Goal: Understand process/instructions: Understand process/instructions

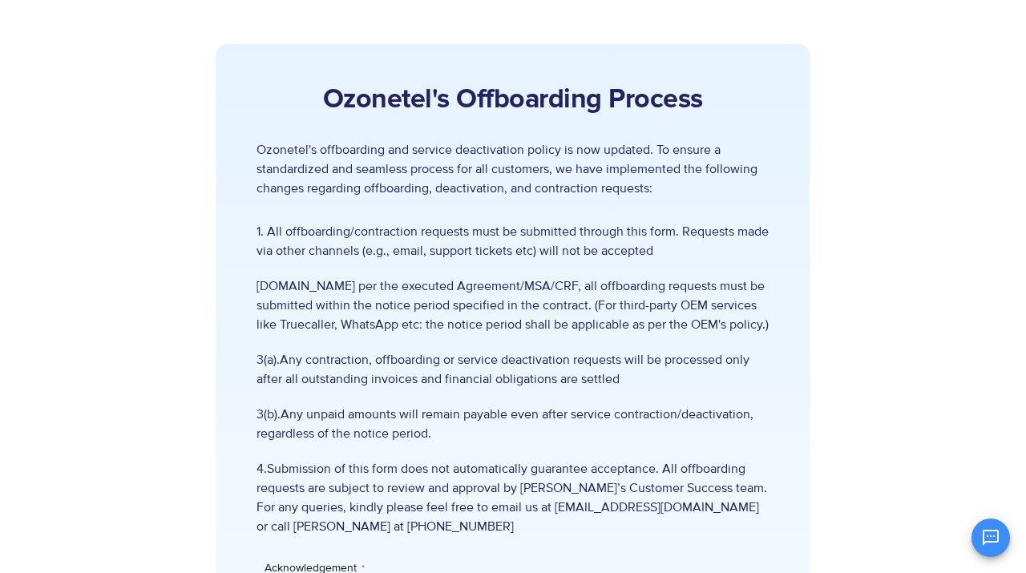
scroll to position [208, 0]
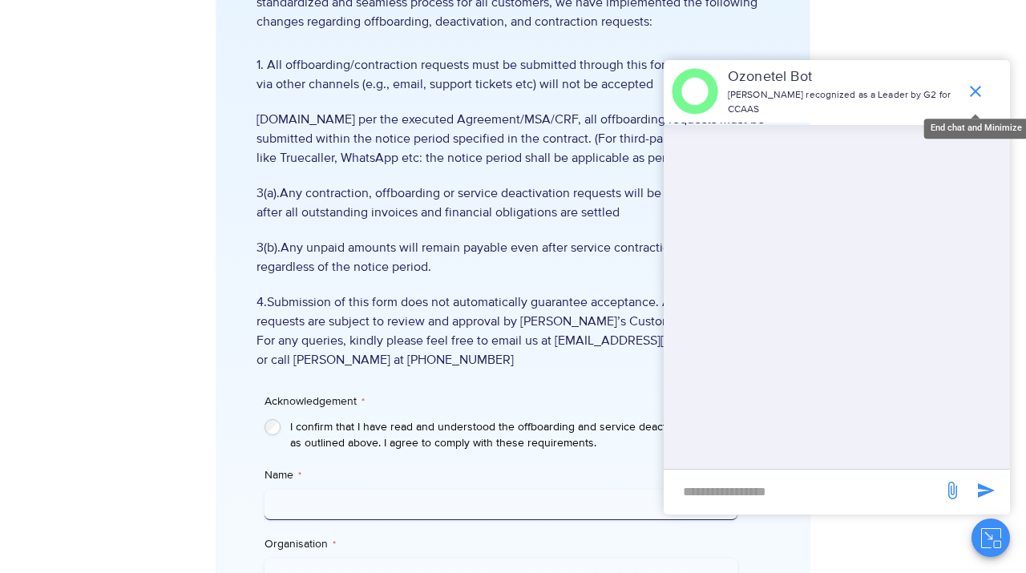
click at [975, 90] on icon "end chat or minimize" at bounding box center [975, 91] width 19 height 19
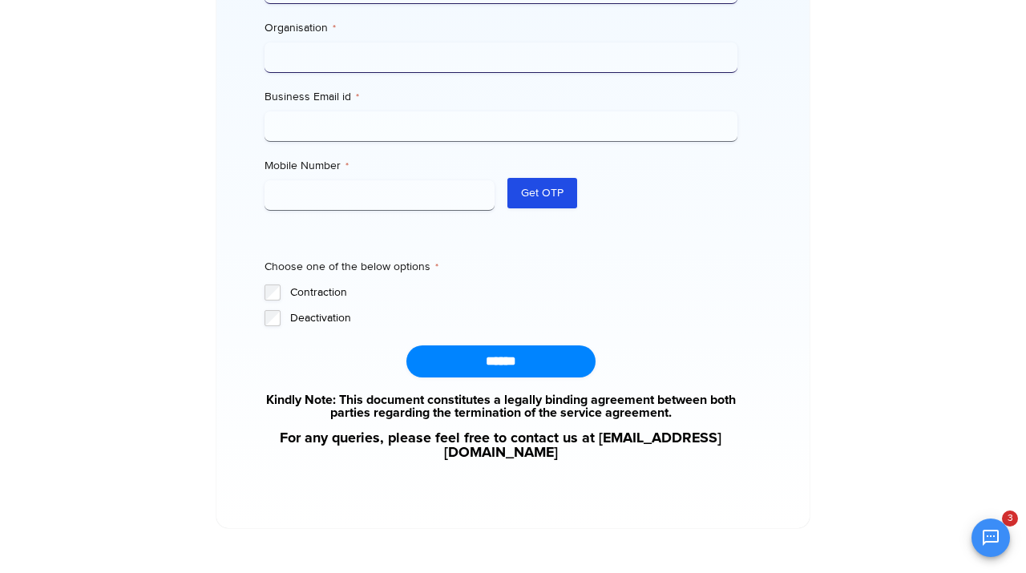
scroll to position [758, 0]
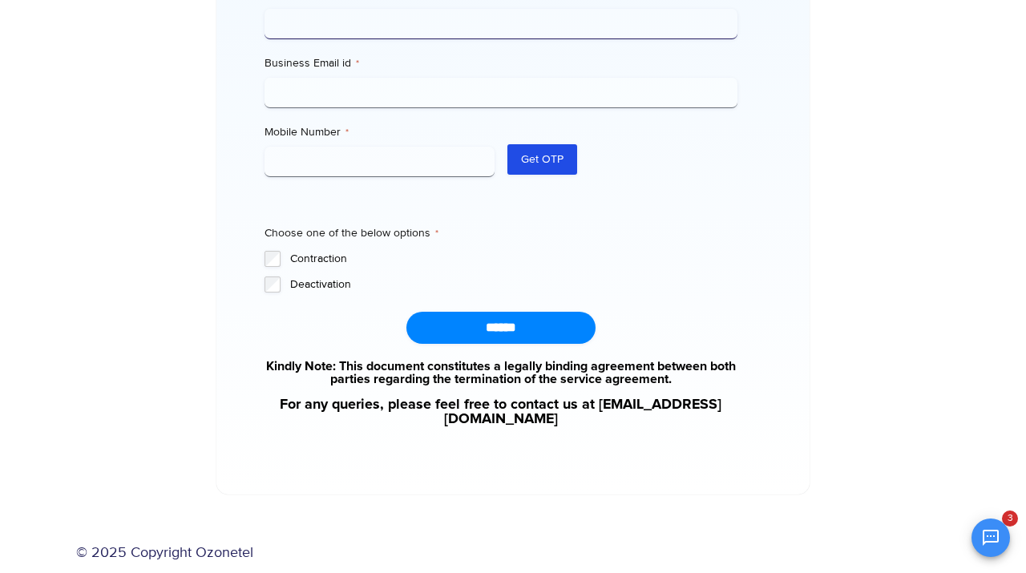
click at [667, 251] on fieldset "Choose one of the below options * Contraction Deactivation" at bounding box center [500, 258] width 473 height 67
click at [684, 267] on label "Contraction" at bounding box center [513, 259] width 447 height 16
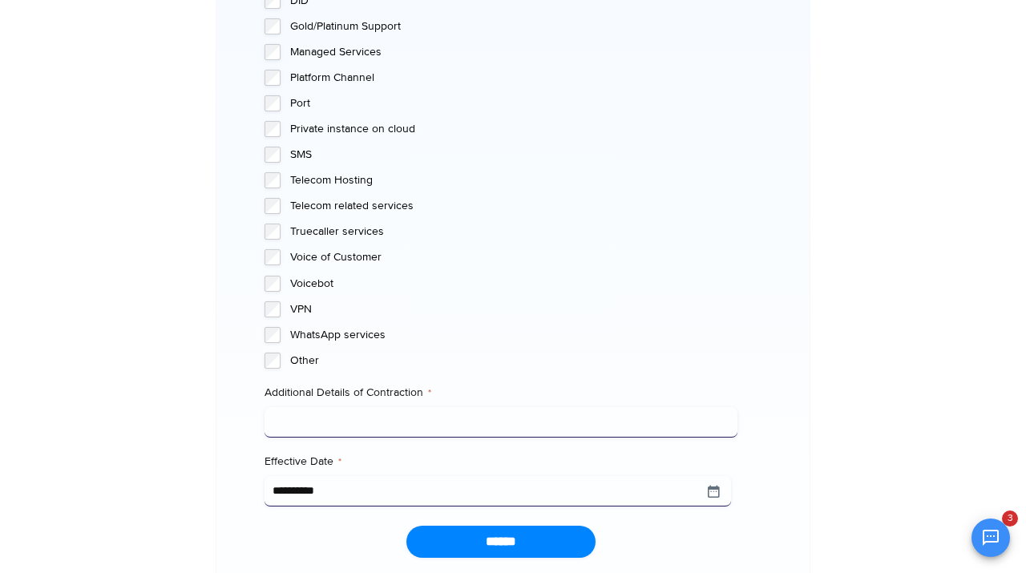
scroll to position [1466, 0]
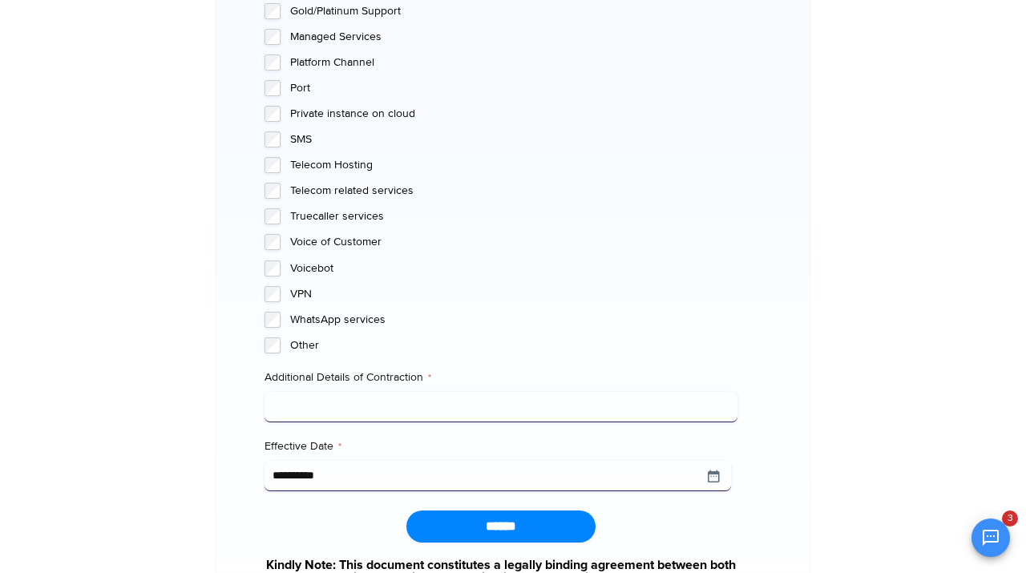
drag, startPoint x: 328, startPoint y: 139, endPoint x: 406, endPoint y: 459, distance: 330.0
click at [648, 520] on div "******" at bounding box center [500, 526] width 473 height 32
copy body "3"
